Goal: Information Seeking & Learning: Learn about a topic

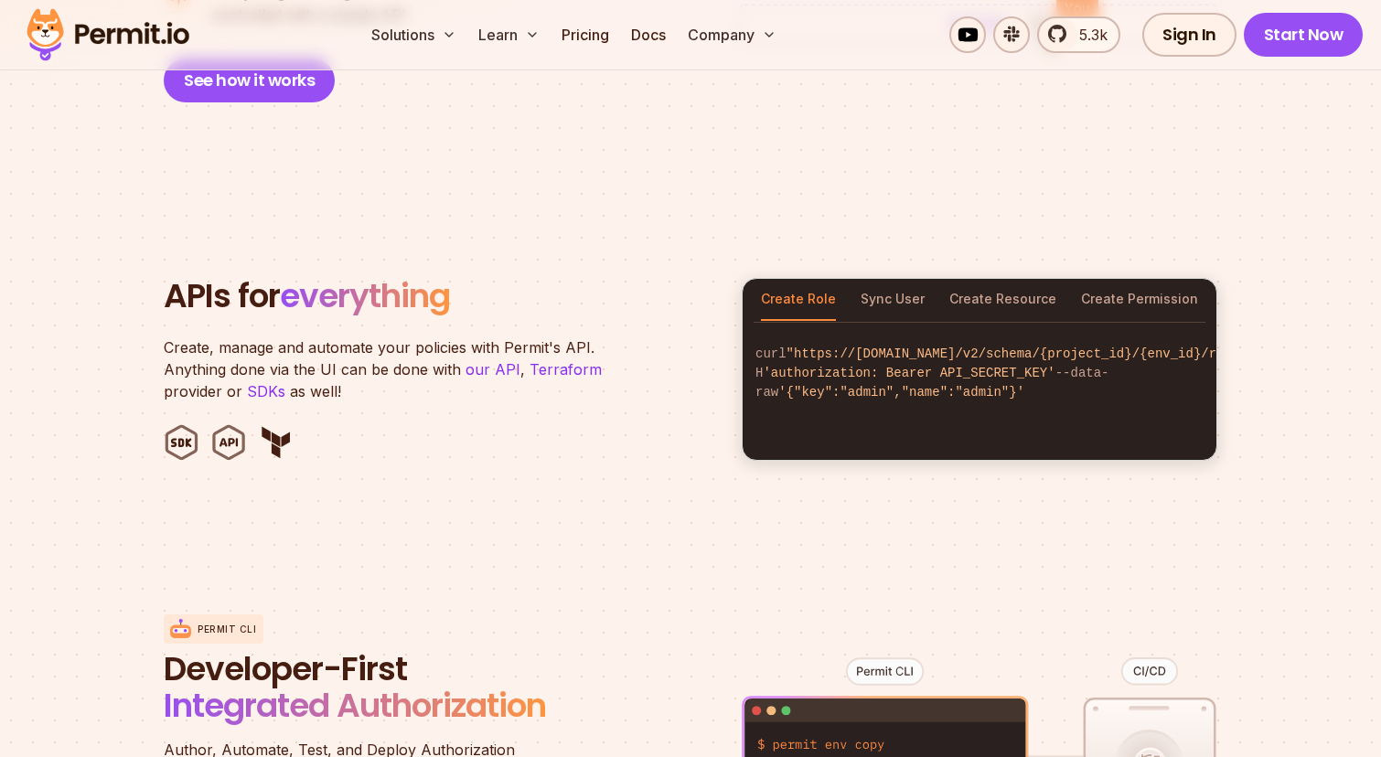
scroll to position [1733, 0]
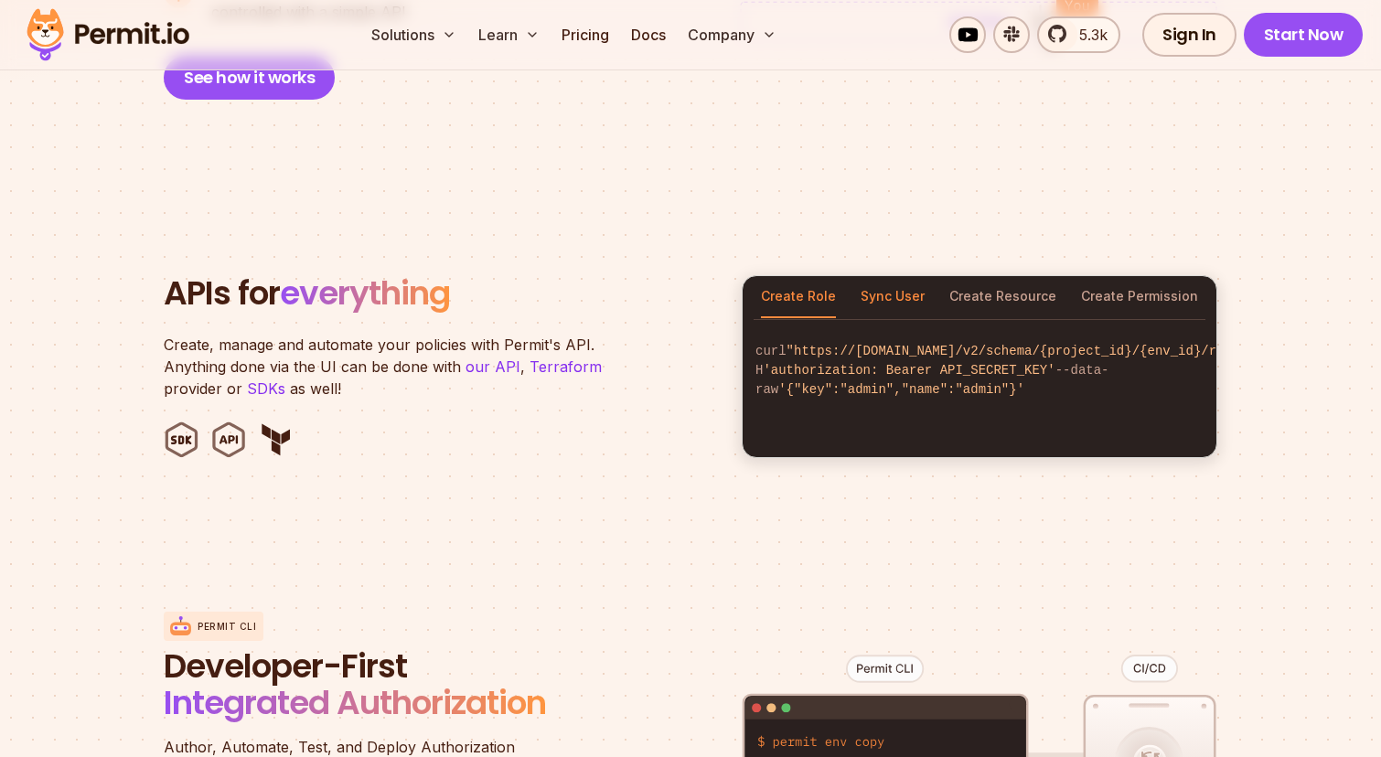
click at [888, 276] on button "Sync User" at bounding box center [892, 297] width 64 height 42
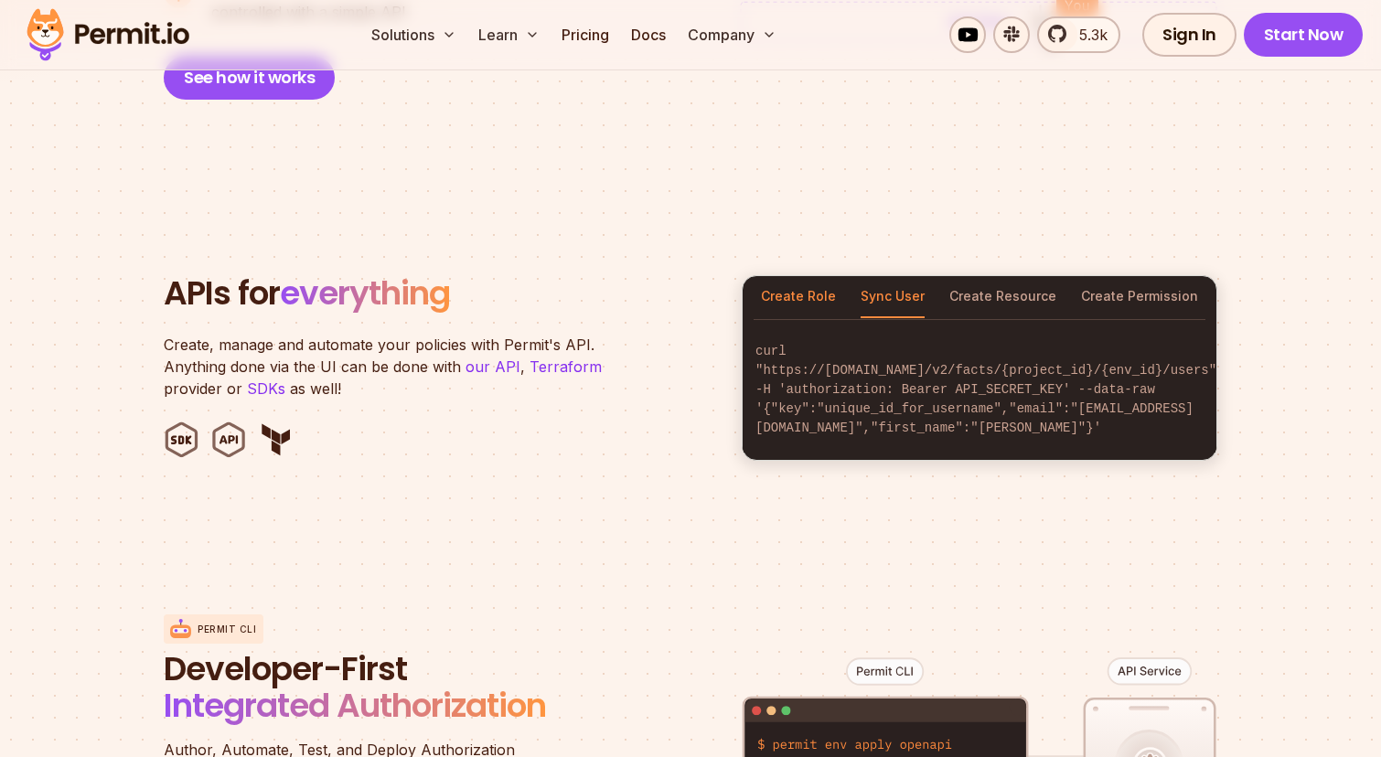
click at [781, 276] on button "Create Role" at bounding box center [798, 297] width 75 height 42
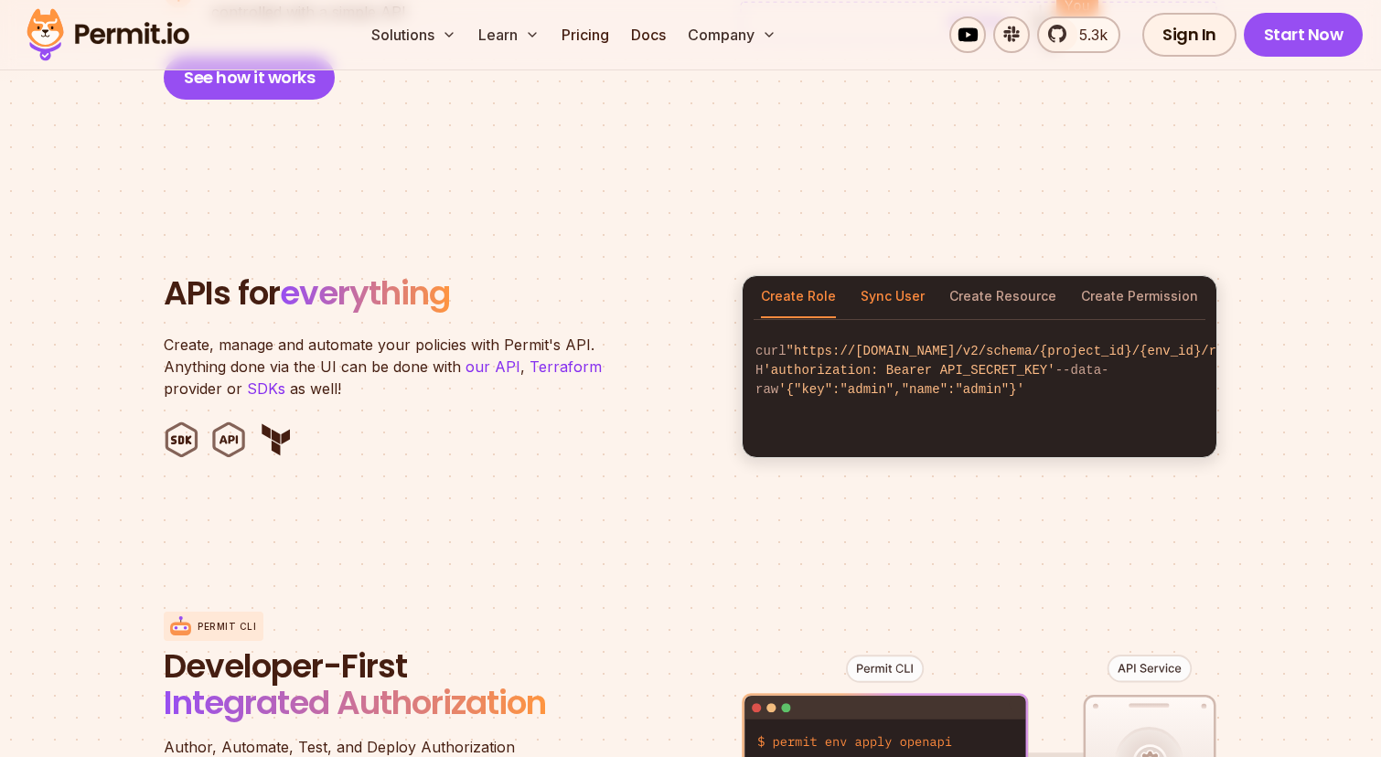
click at [874, 276] on button "Sync User" at bounding box center [892, 297] width 64 height 42
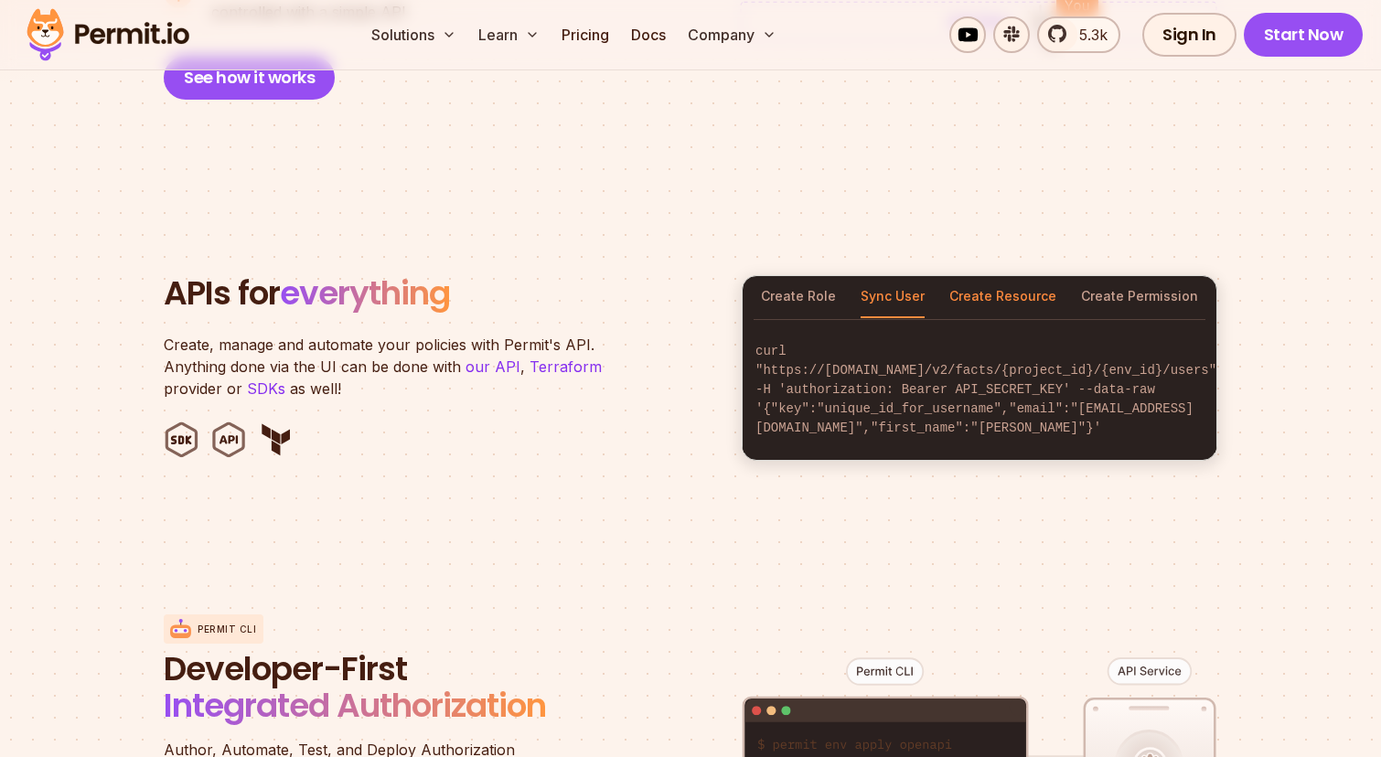
click at [978, 276] on button "Create Resource" at bounding box center [1002, 297] width 107 height 42
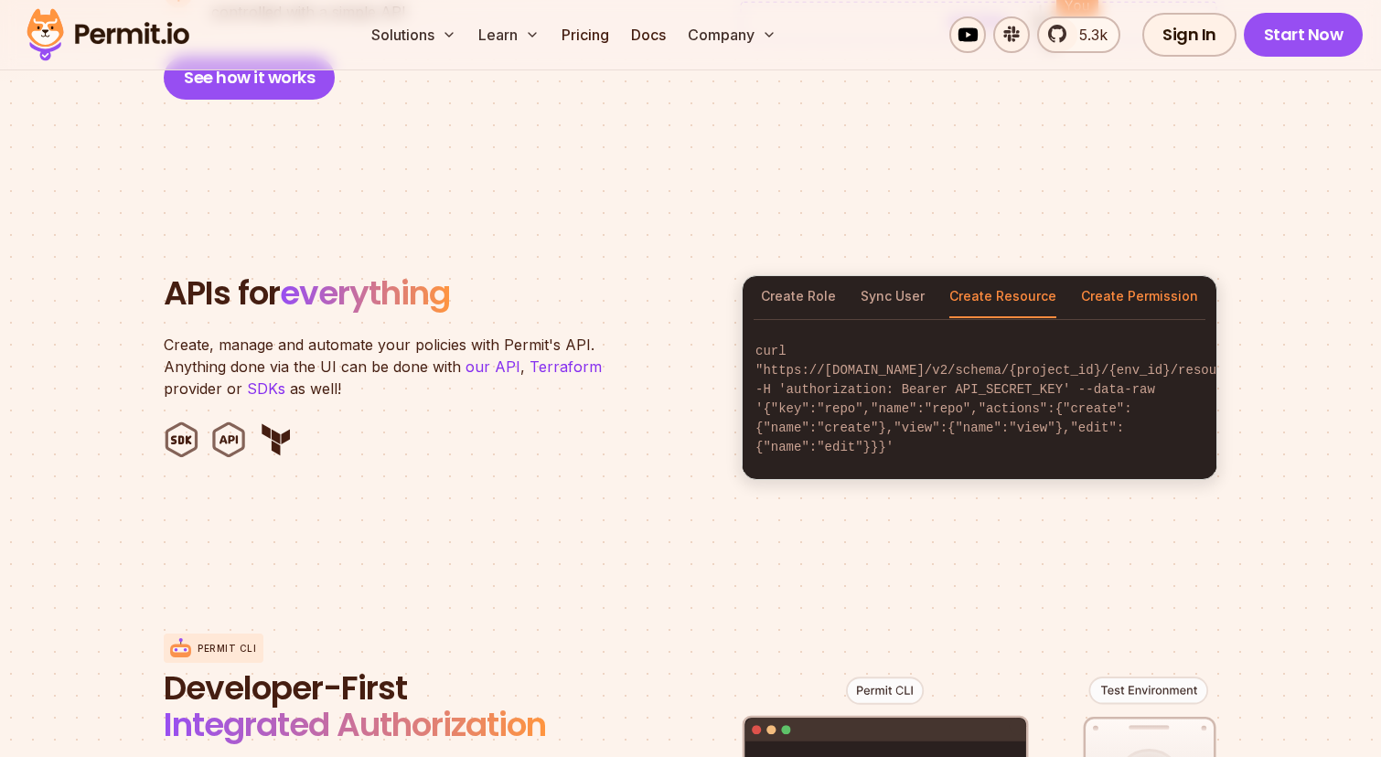
click at [1148, 276] on button "Create Permission" at bounding box center [1139, 297] width 117 height 42
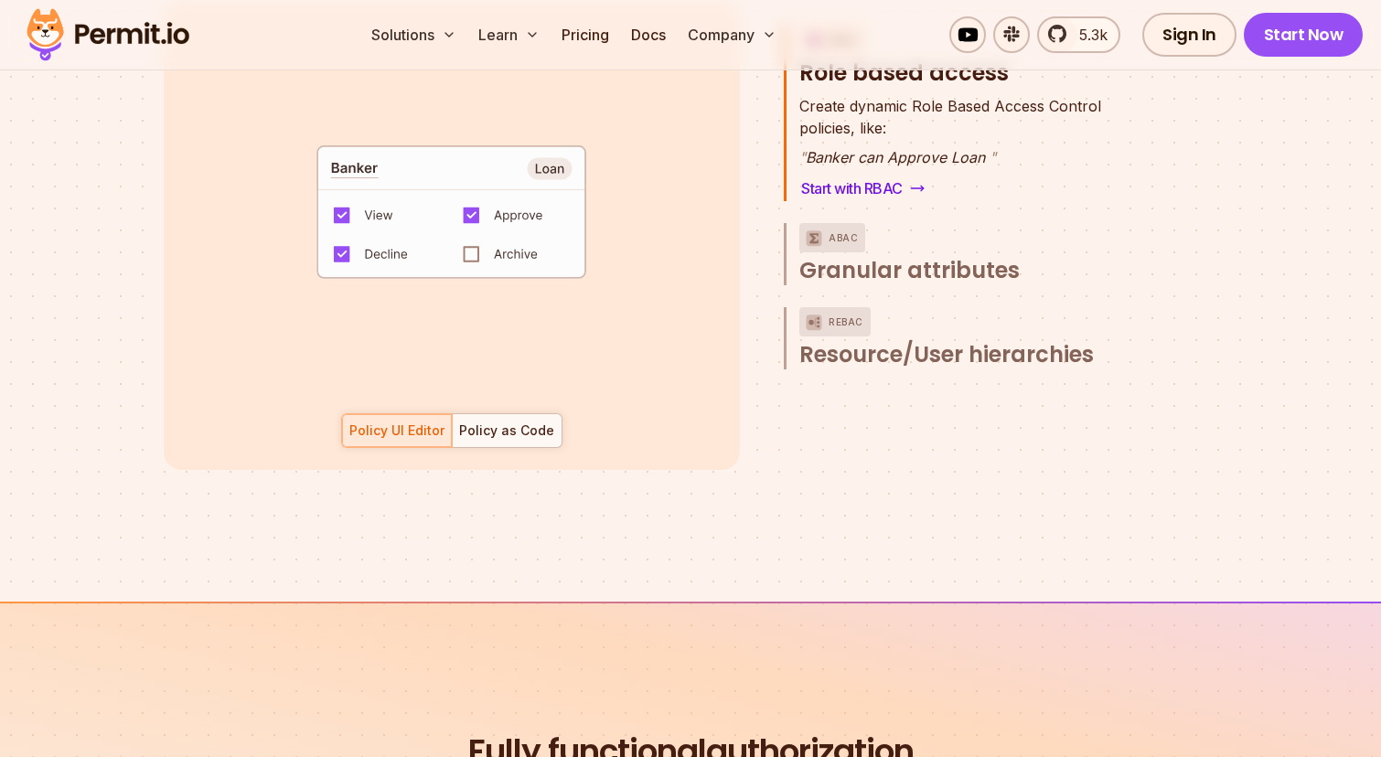
scroll to position [2827, 0]
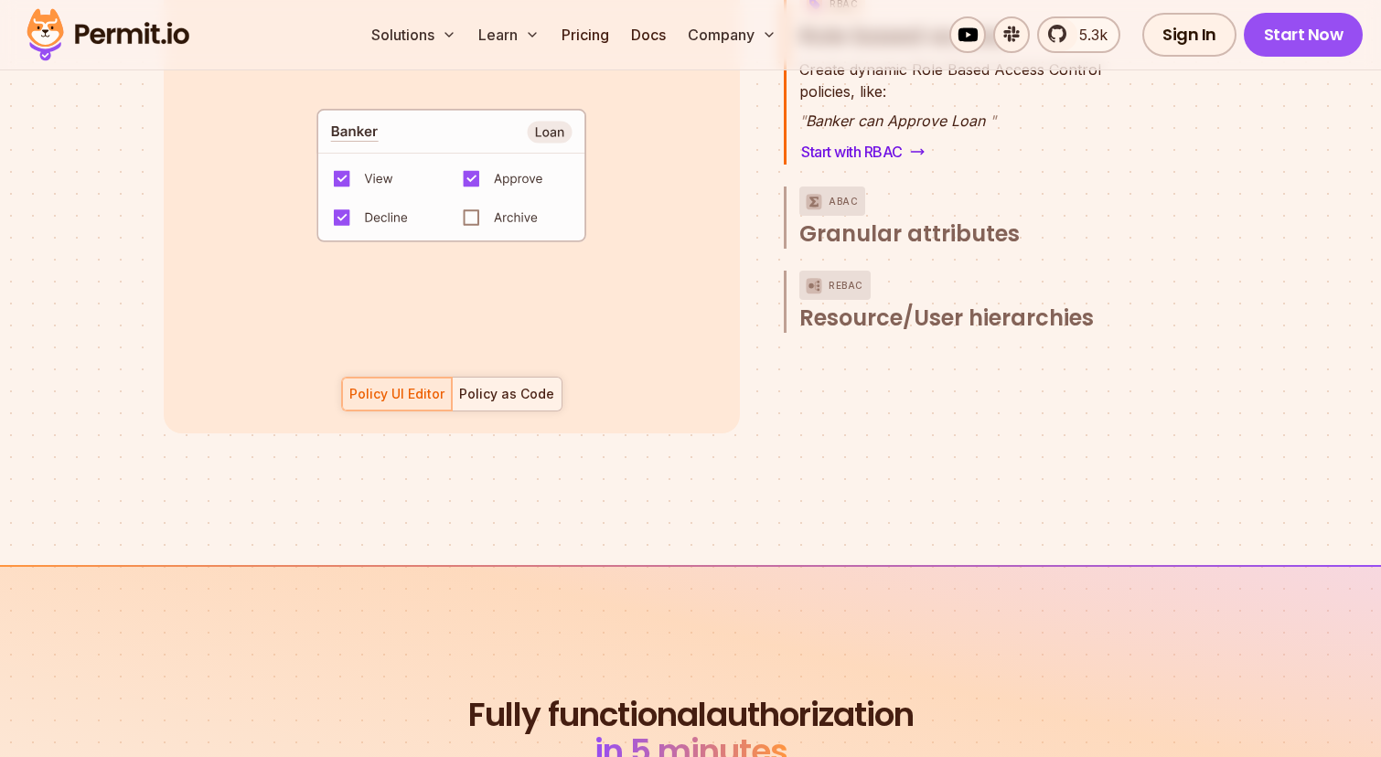
click at [540, 385] on div "Policy as Code" at bounding box center [506, 394] width 95 height 18
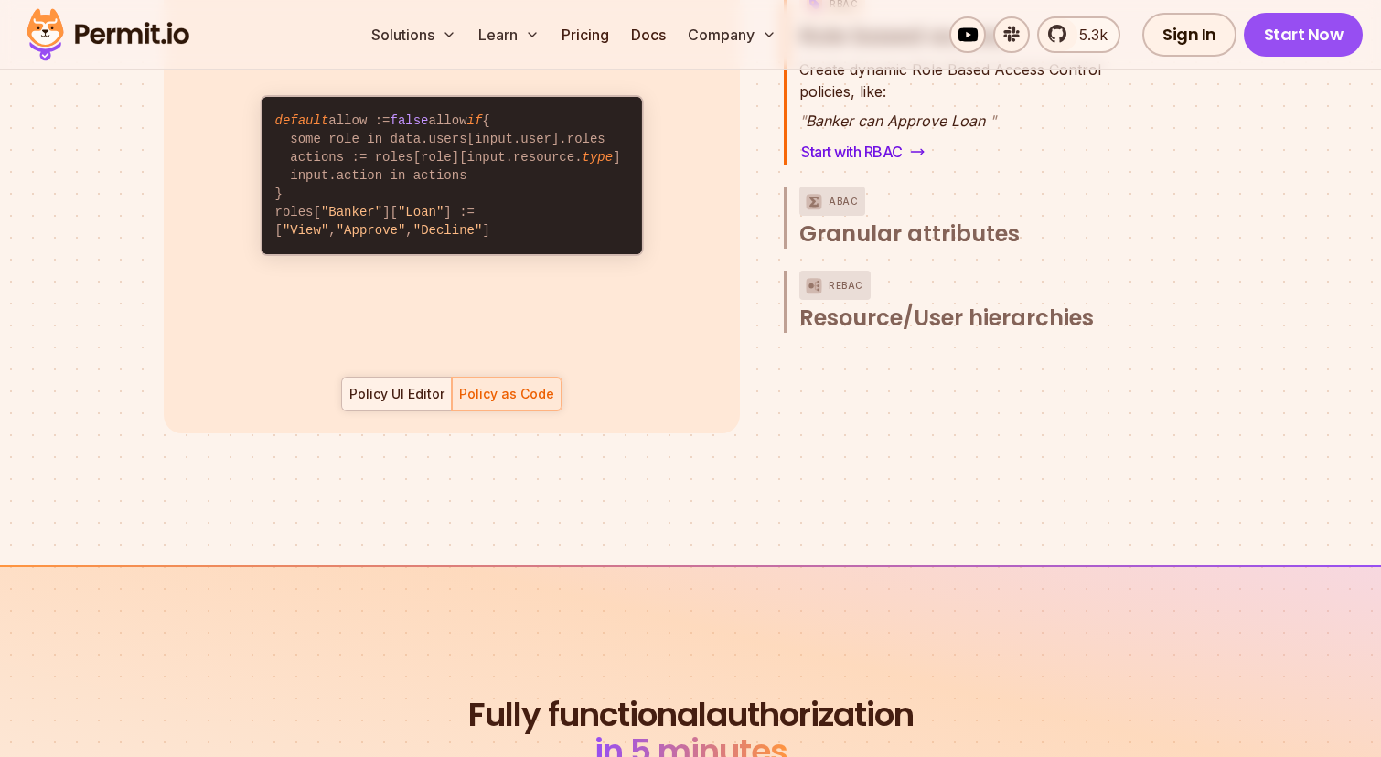
click at [438, 385] on div "Policy UI Editor" at bounding box center [396, 394] width 95 height 18
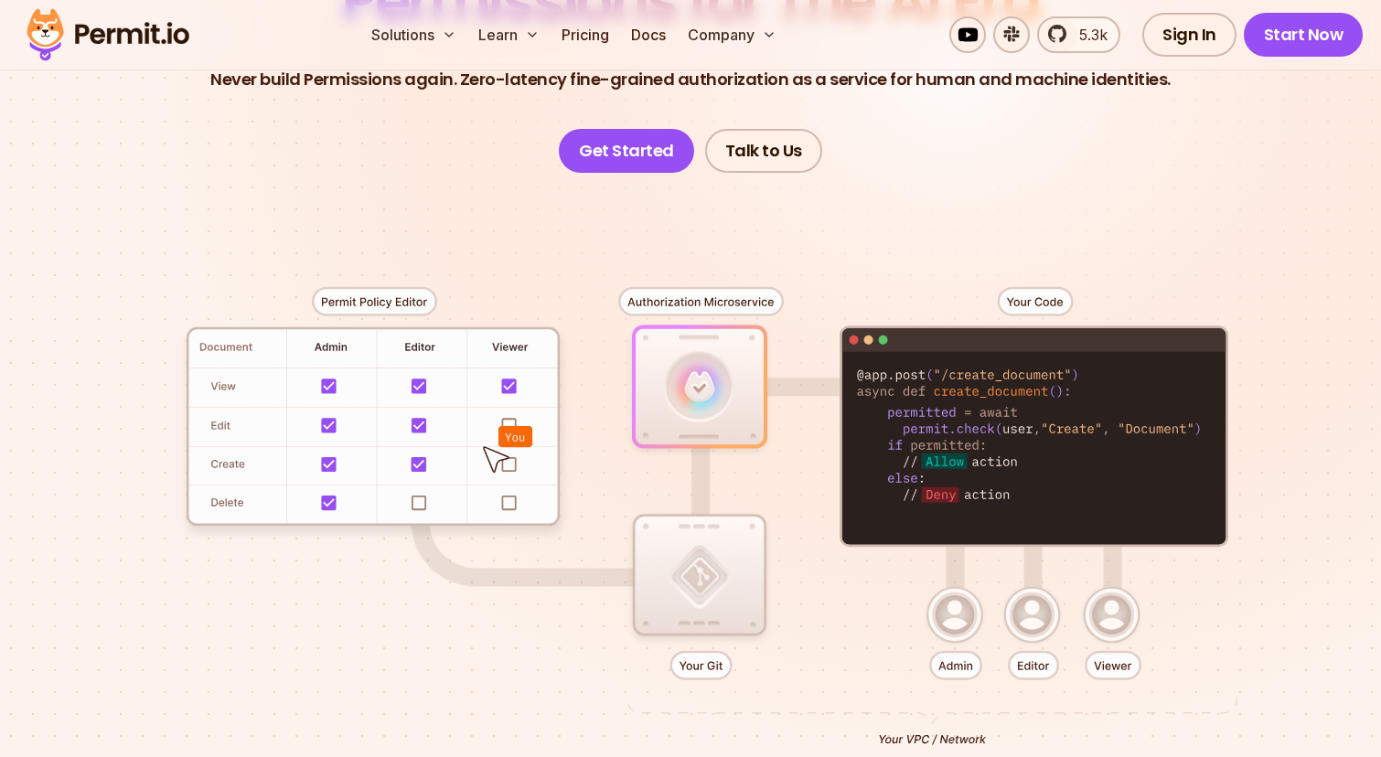
scroll to position [0, 0]
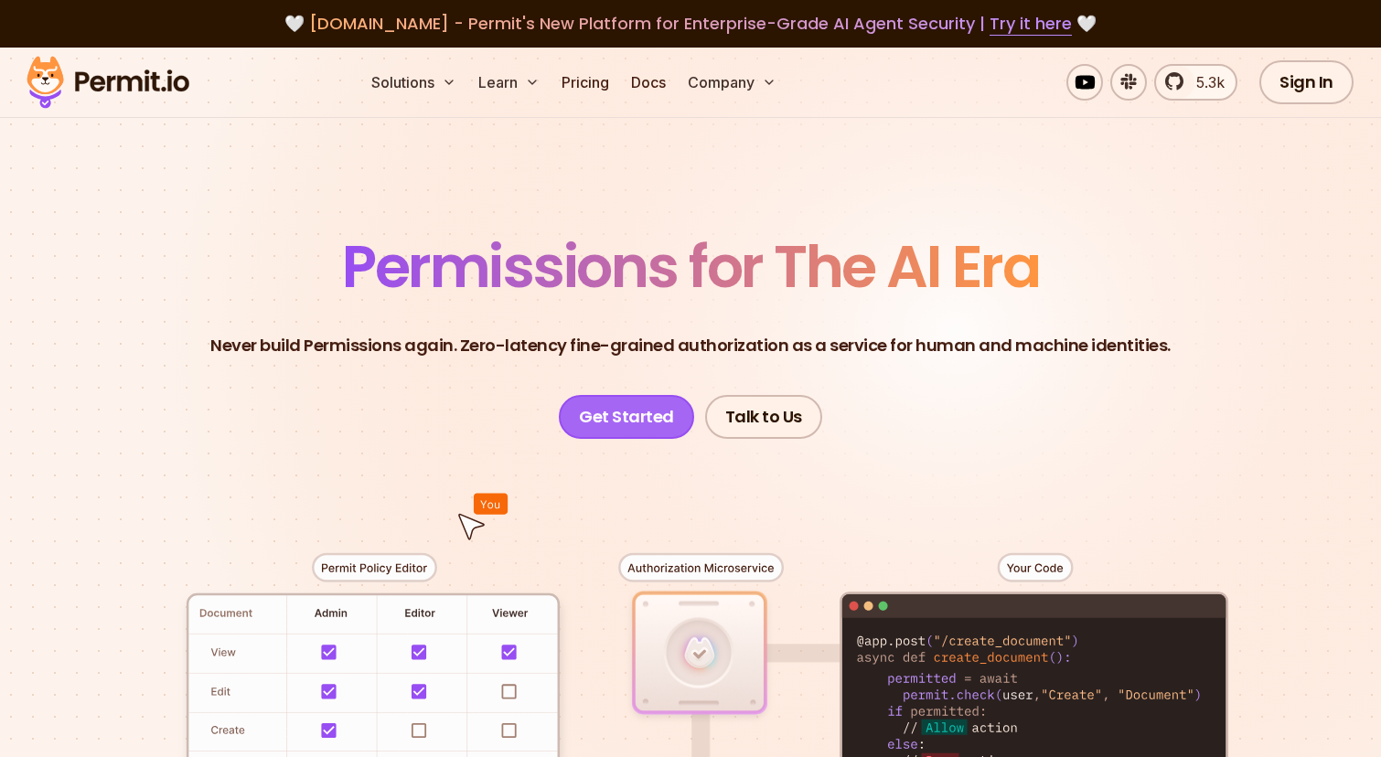
click at [623, 415] on link "Get Started" at bounding box center [626, 417] width 135 height 44
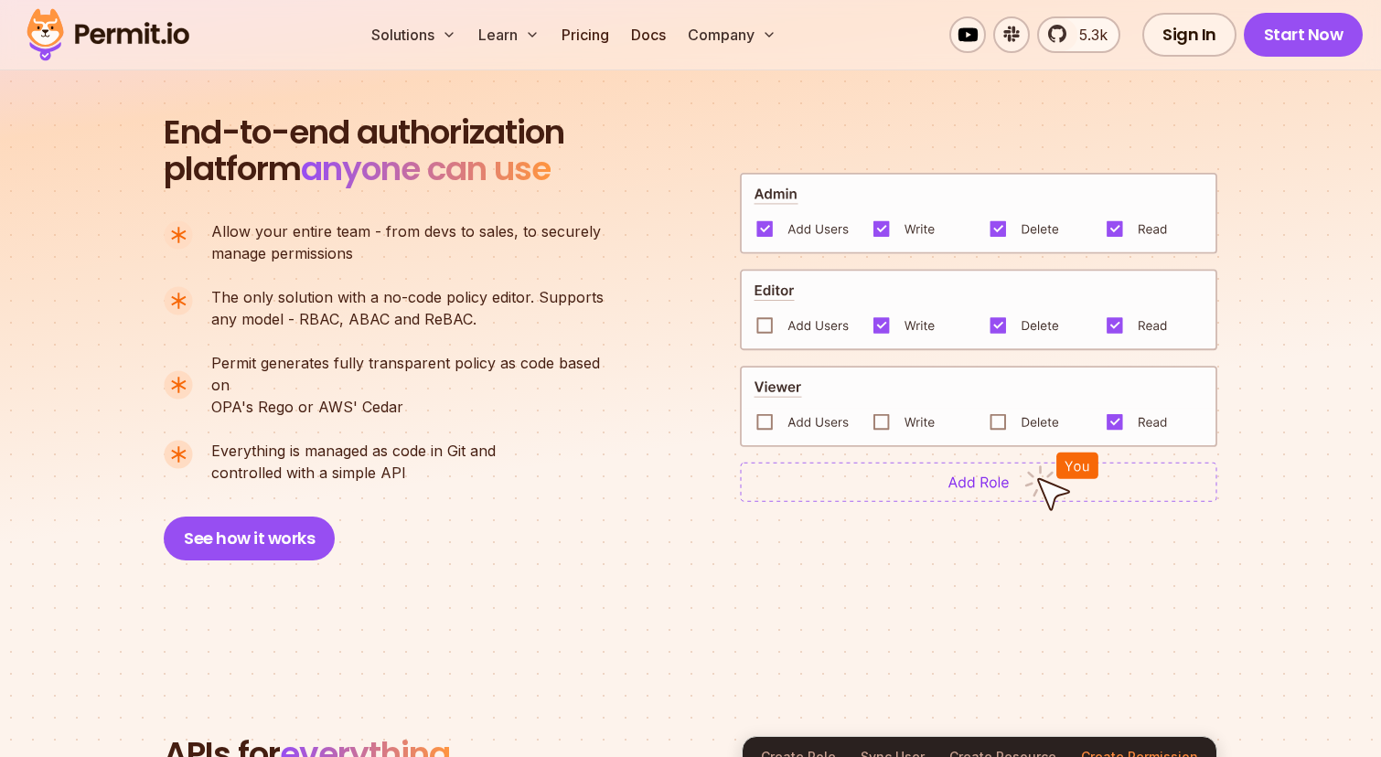
scroll to position [1309, 0]
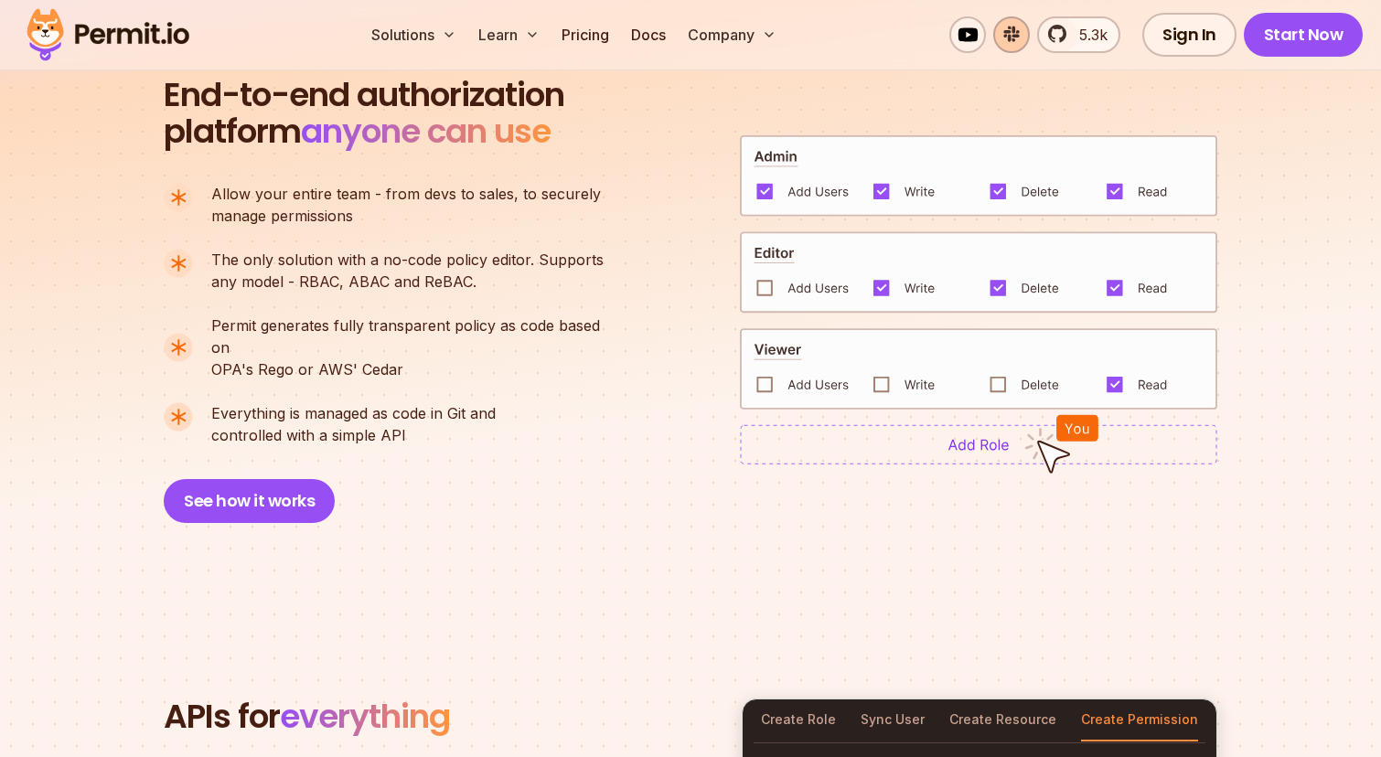
click at [1010, 39] on link at bounding box center [1011, 34] width 37 height 37
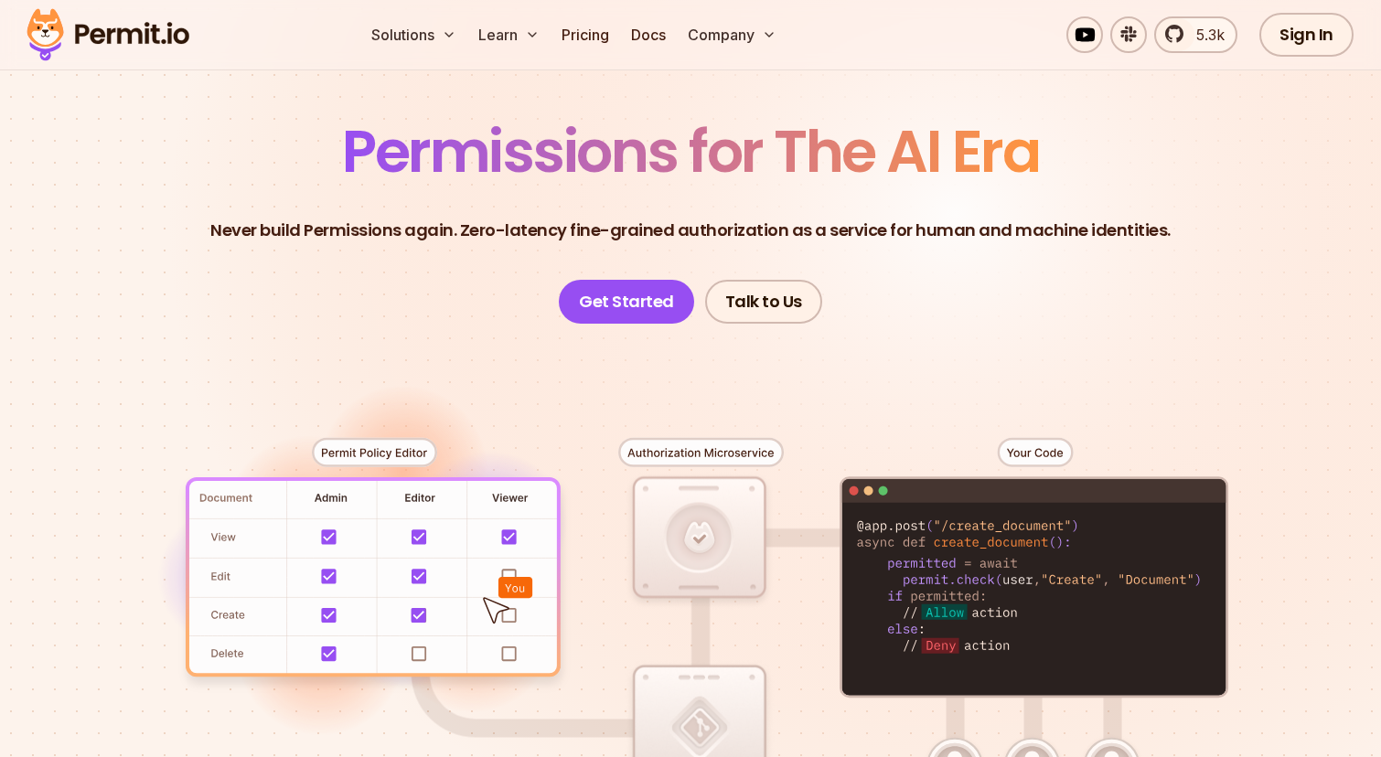
scroll to position [0, 0]
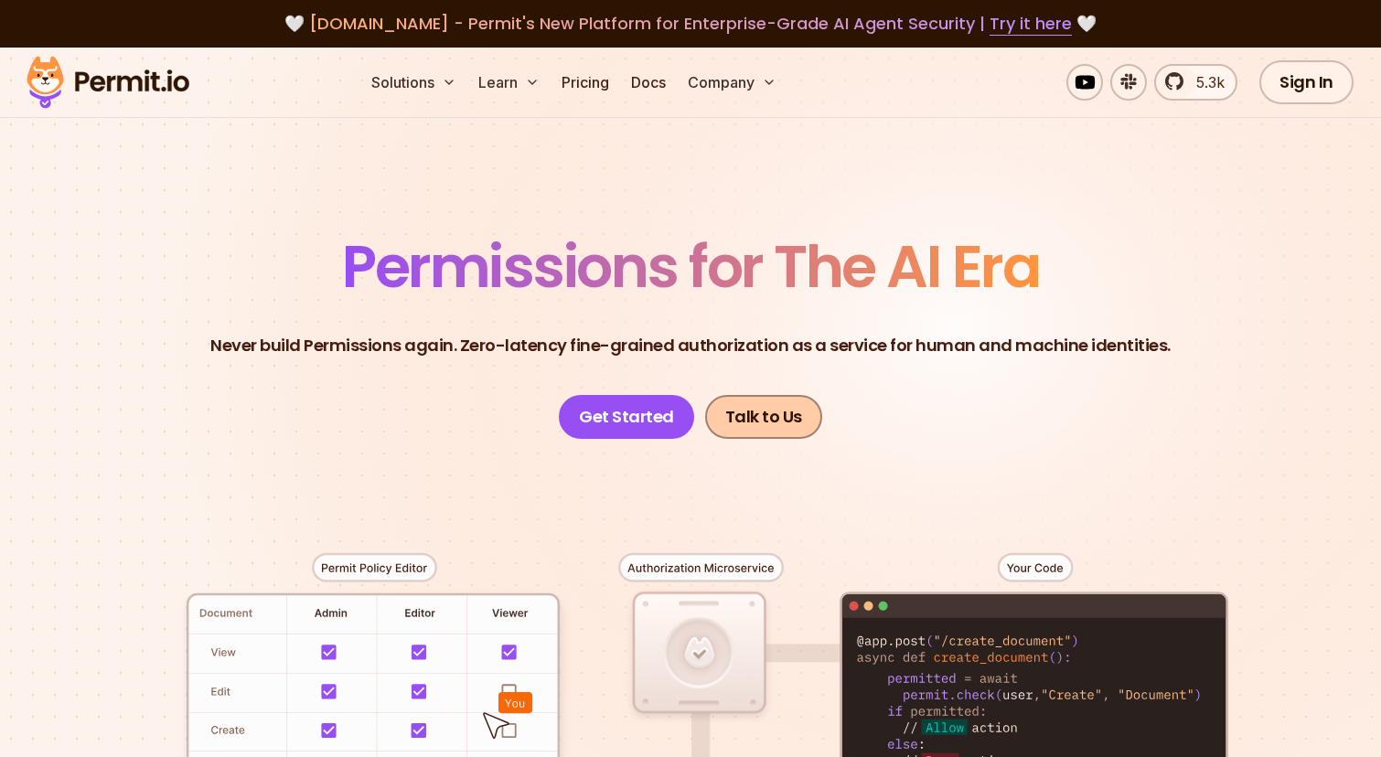
click at [780, 418] on link "Talk to Us" at bounding box center [763, 417] width 117 height 44
